Goal: Information Seeking & Learning: Check status

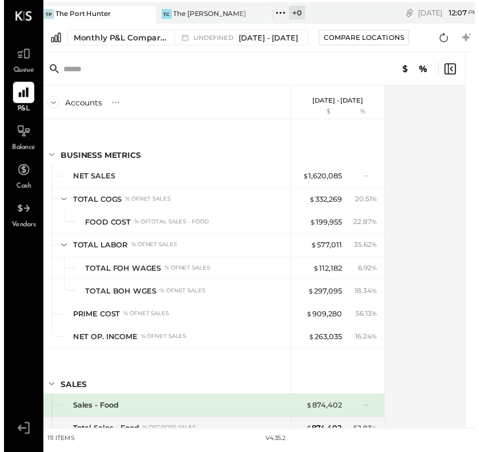
scroll to position [2284, 0]
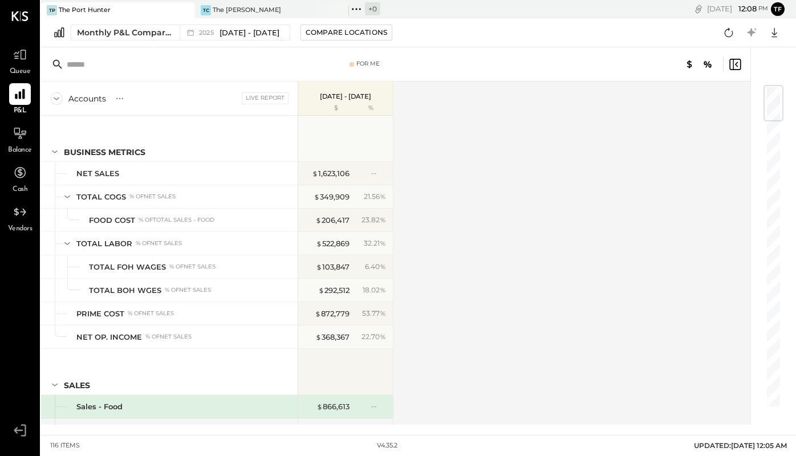
click at [77, 11] on div "The Port Hunter" at bounding box center [85, 10] width 52 height 9
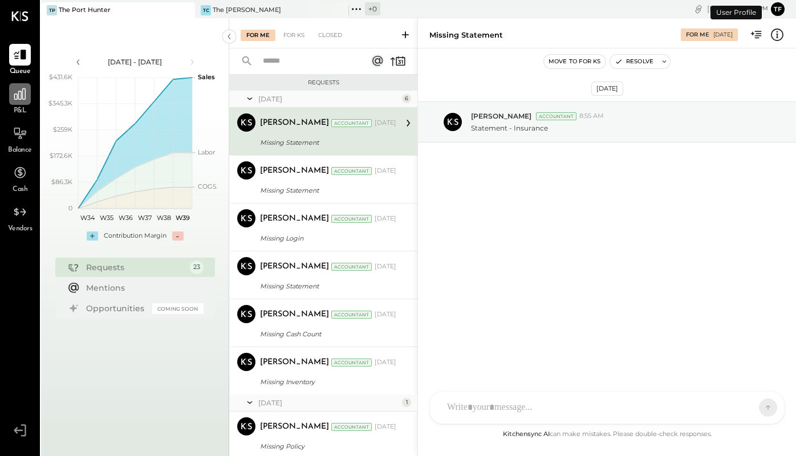
click at [16, 98] on icon at bounding box center [20, 94] width 15 height 15
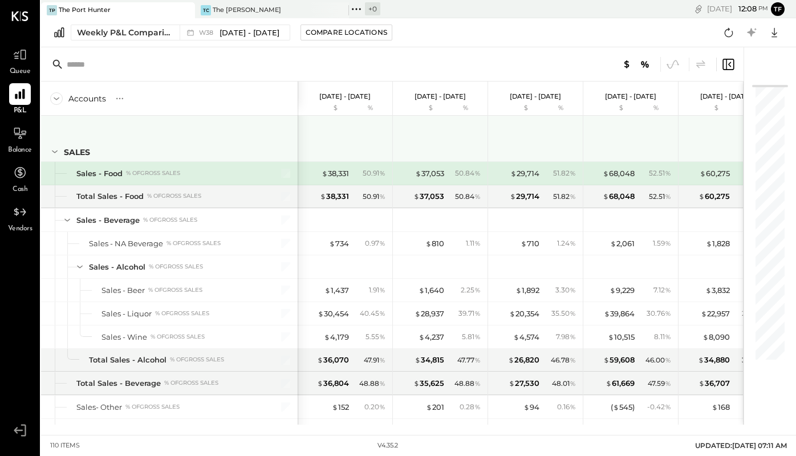
click at [56, 153] on icon at bounding box center [54, 151] width 13 height 13
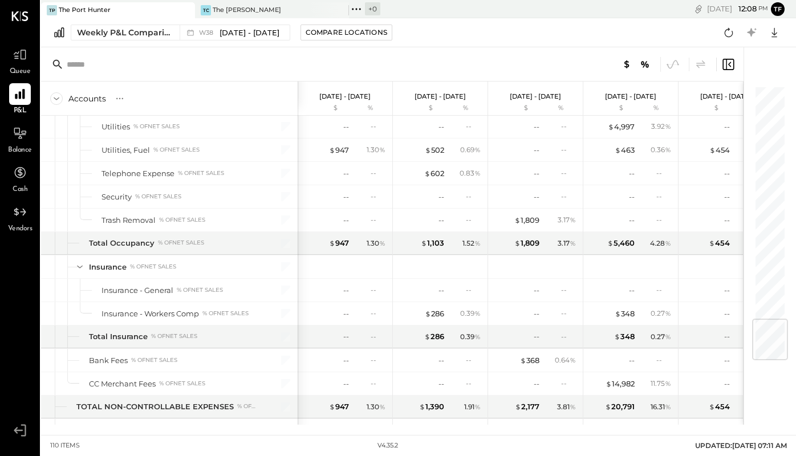
scroll to position [1728, 0]
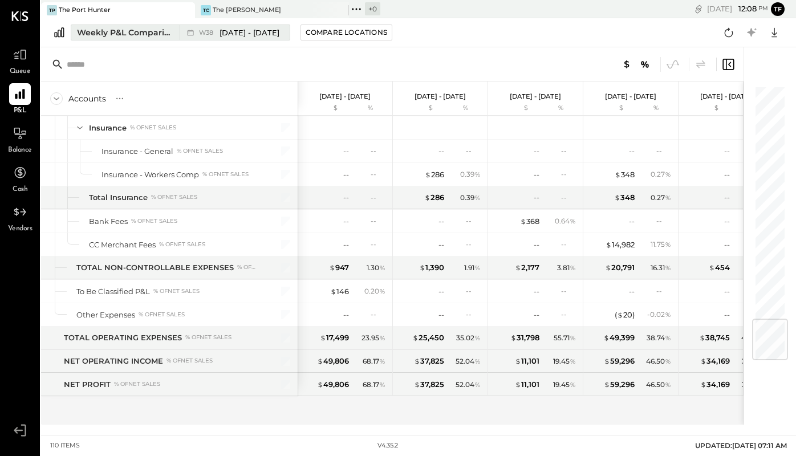
click at [140, 31] on div "Weekly P&L Comparison" at bounding box center [125, 32] width 96 height 11
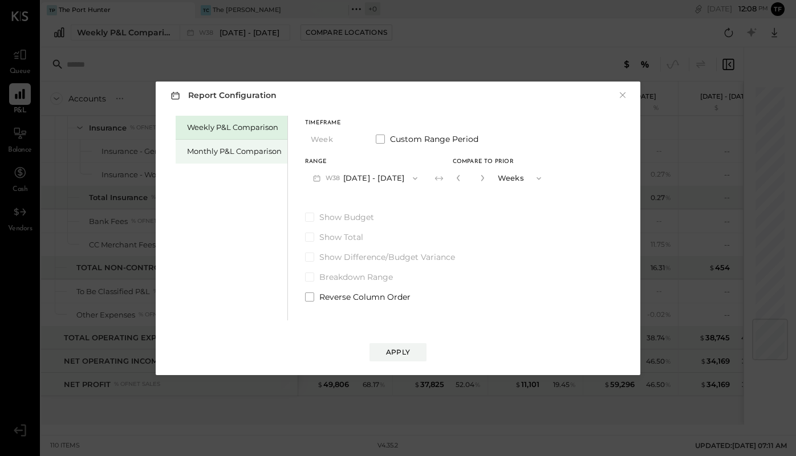
click at [253, 148] on div "Monthly P&L Comparison" at bounding box center [234, 151] width 95 height 11
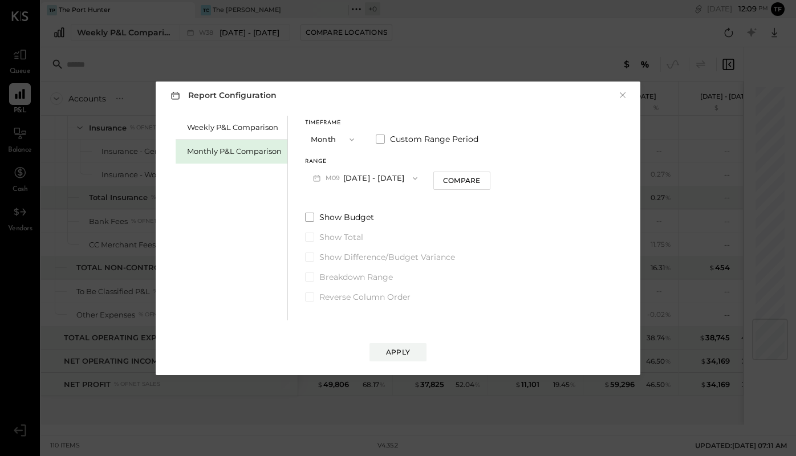
click at [350, 142] on icon "button" at bounding box center [351, 139] width 9 height 9
click at [334, 199] on div "Year" at bounding box center [334, 201] width 56 height 21
click at [395, 350] on div "Apply" at bounding box center [398, 352] width 24 height 10
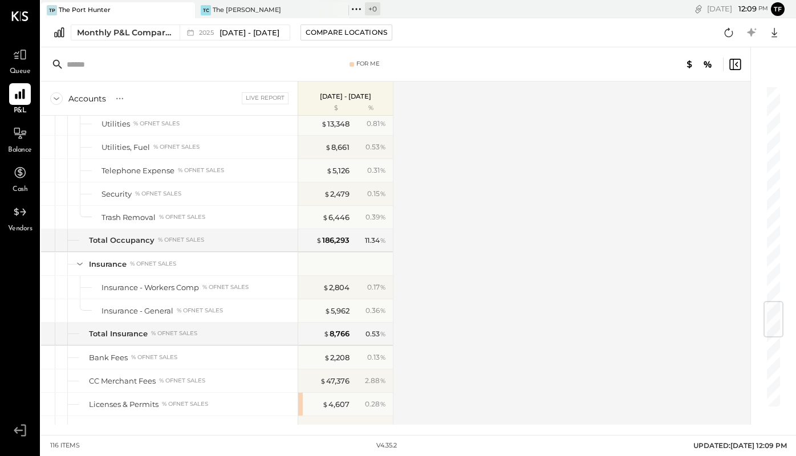
scroll to position [2406, 0]
